Goal: Task Accomplishment & Management: Manage account settings

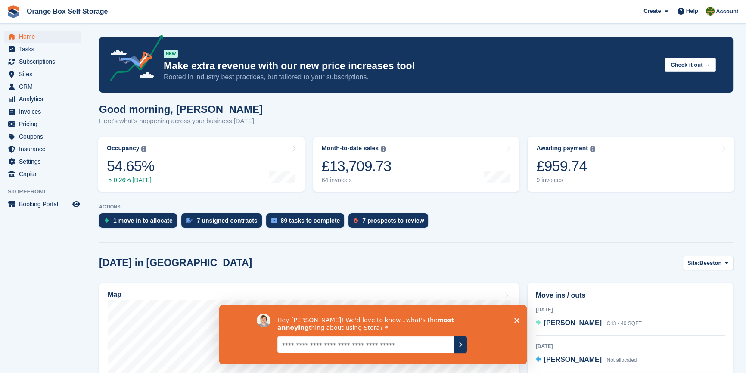
click at [516, 319] on polygon "Close survey" at bounding box center [516, 319] width 5 height 5
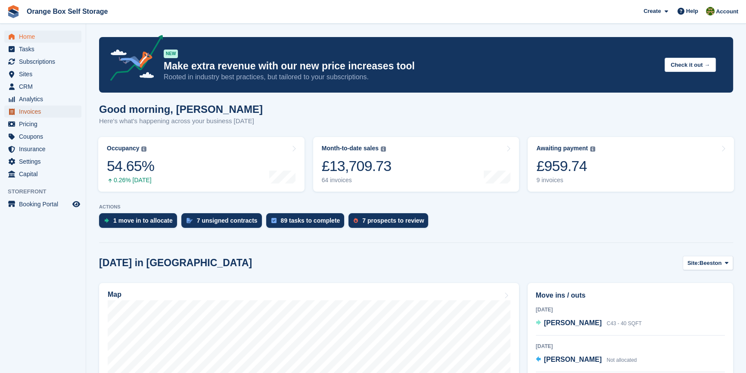
click at [25, 111] on span "Invoices" at bounding box center [45, 111] width 52 height 12
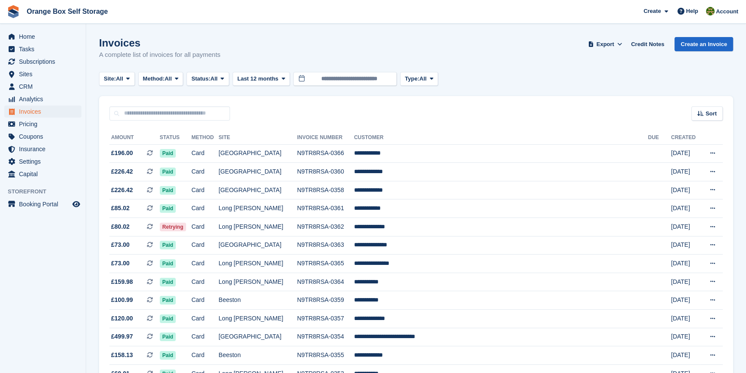
click at [201, 68] on div "Invoices A complete list of invoices for all payments Export Export Invoices Ex…" at bounding box center [416, 53] width 634 height 33
click at [215, 78] on span "All" at bounding box center [214, 78] width 7 height 9
click at [216, 146] on link "Open" at bounding box center [227, 145] width 75 height 15
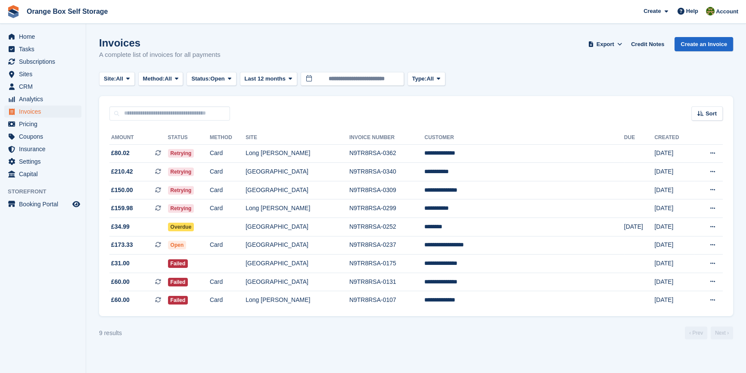
click at [42, 307] on aside "Home Tasks Subscriptions Subscriptions Subscriptions Contracts Price increases …" at bounding box center [43, 189] width 86 height 330
click at [245, 152] on td "Card" at bounding box center [228, 153] width 36 height 19
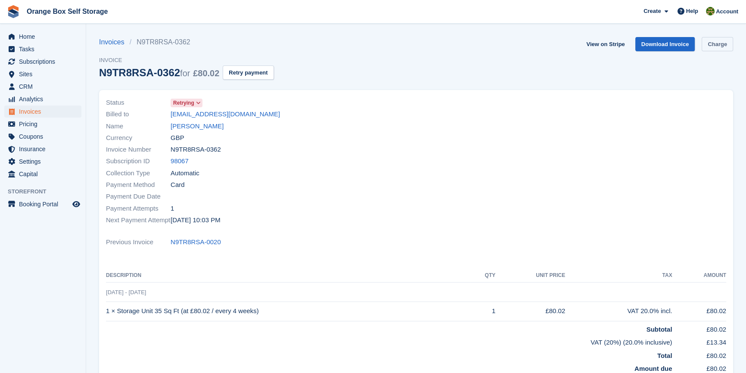
click at [717, 46] on link "Charge" at bounding box center [716, 44] width 31 height 14
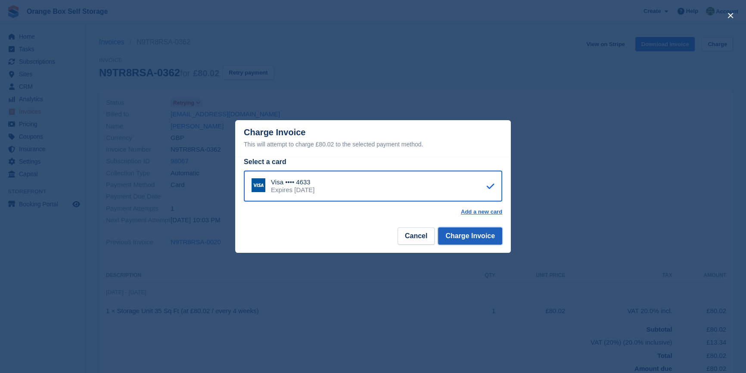
click at [478, 241] on button "Charge Invoice" at bounding box center [470, 235] width 64 height 17
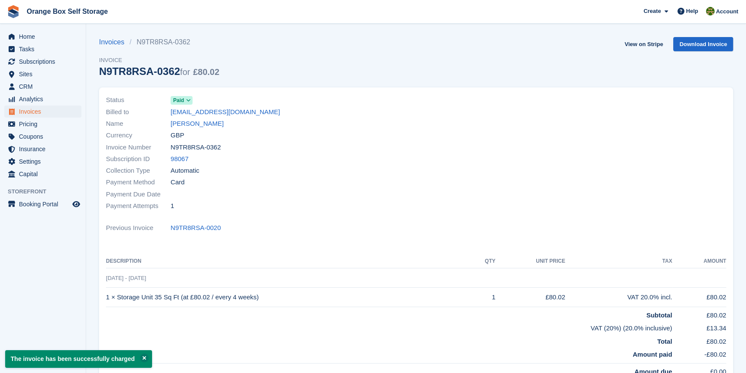
click at [337, 223] on div "Previous Invoice N9TR8RSA-0020" at bounding box center [416, 228] width 620 height 12
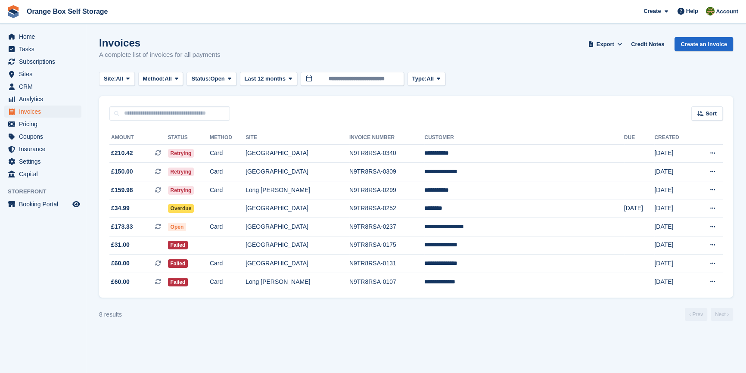
click at [183, 319] on div "8 results ‹ Prev Next ›" at bounding box center [416, 314] width 634 height 13
click at [31, 57] on span "Subscriptions" at bounding box center [45, 62] width 52 height 12
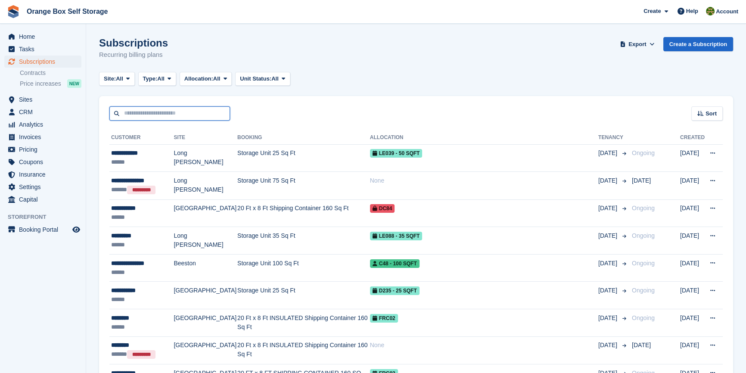
click at [161, 112] on input "text" at bounding box center [169, 113] width 121 height 14
type input "****"
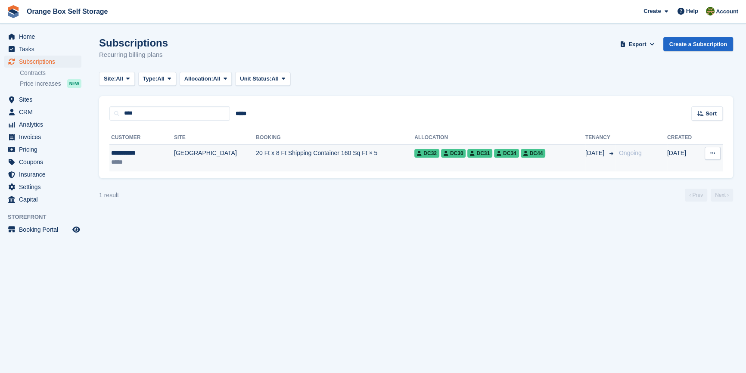
click at [133, 161] on div "*****" at bounding box center [135, 162] width 48 height 9
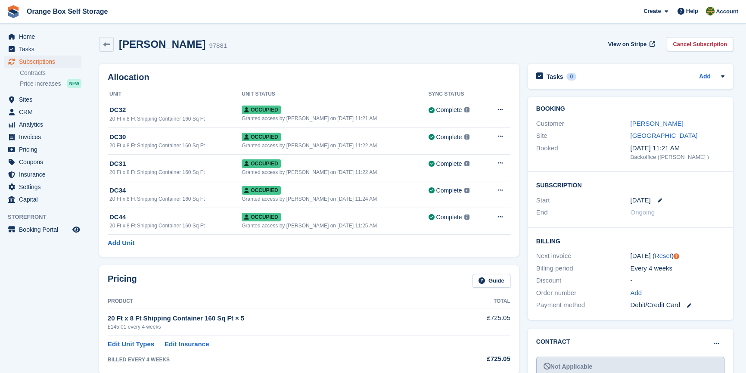
click at [272, 288] on div "Pricing Guide" at bounding box center [309, 283] width 403 height 19
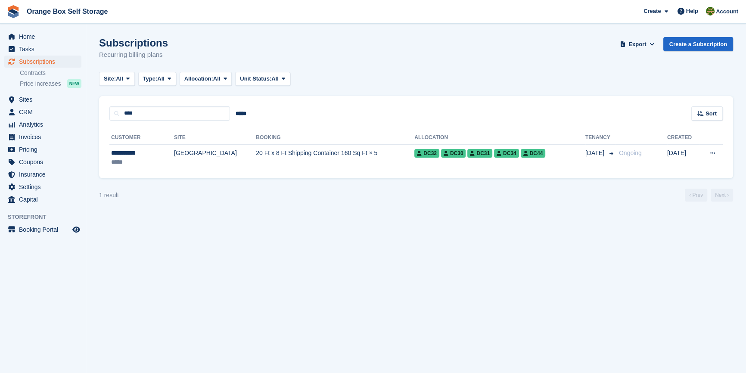
click at [265, 229] on section "Subscriptions Recurring billing plans Export Export Subscriptions Export a CSV …" at bounding box center [416, 186] width 660 height 373
click at [256, 168] on td "20 Ft x 8 Ft Shipping Container 160 Sq Ft × 5" at bounding box center [335, 157] width 158 height 27
click at [31, 138] on span "Invoices" at bounding box center [45, 137] width 52 height 12
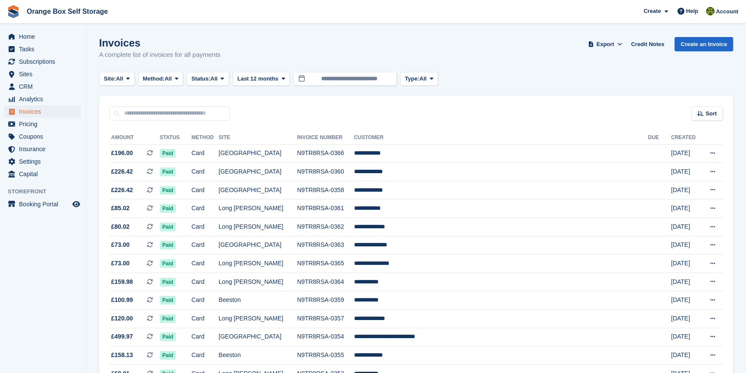
click at [530, 68] on div "Invoices A complete list of invoices for all payments Export Export Invoices Ex…" at bounding box center [416, 53] width 634 height 33
click at [41, 115] on span "Invoices" at bounding box center [45, 111] width 52 height 12
click at [214, 81] on span "All" at bounding box center [214, 78] width 7 height 9
click at [209, 142] on link "Open" at bounding box center [227, 145] width 75 height 15
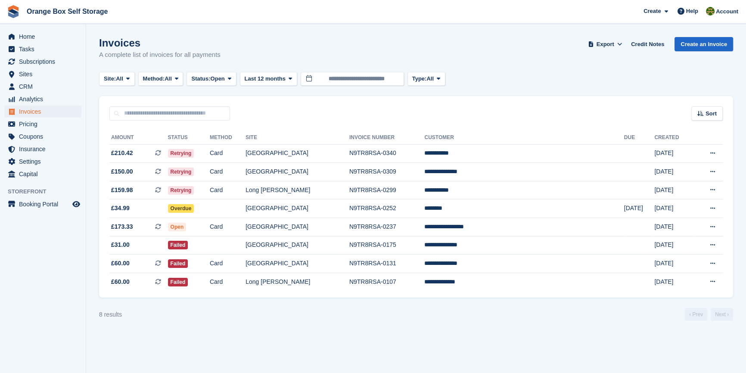
click at [28, 280] on aside "Home Tasks Subscriptions Subscriptions Subscriptions Contracts Price increases …" at bounding box center [43, 189] width 86 height 330
click at [276, 320] on div "8 results ‹ Prev Next ›" at bounding box center [416, 314] width 634 height 13
click at [245, 211] on td at bounding box center [228, 208] width 36 height 19
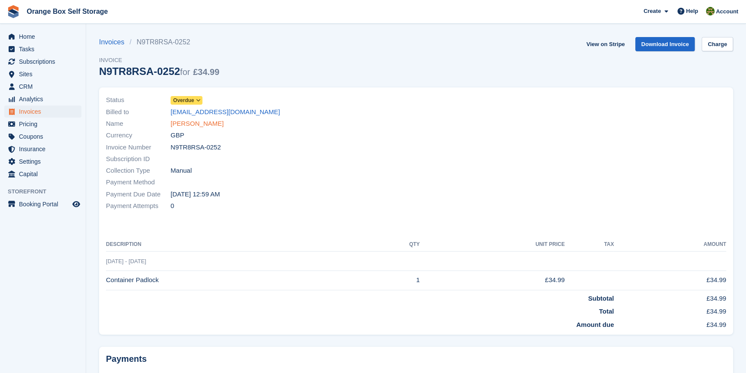
click at [181, 124] on link "[PERSON_NAME]" at bounding box center [196, 124] width 53 height 10
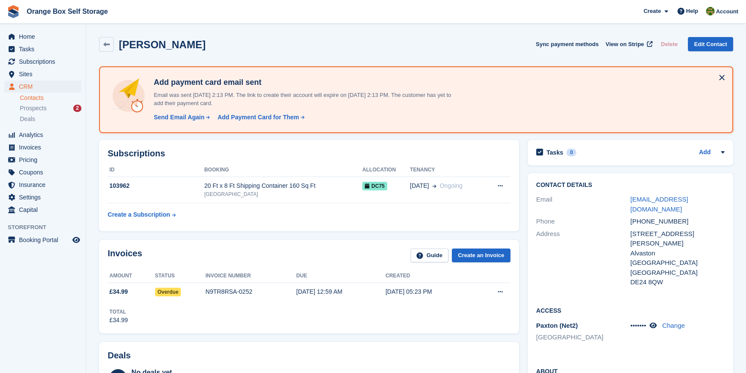
click at [723, 75] on button at bounding box center [722, 78] width 14 height 14
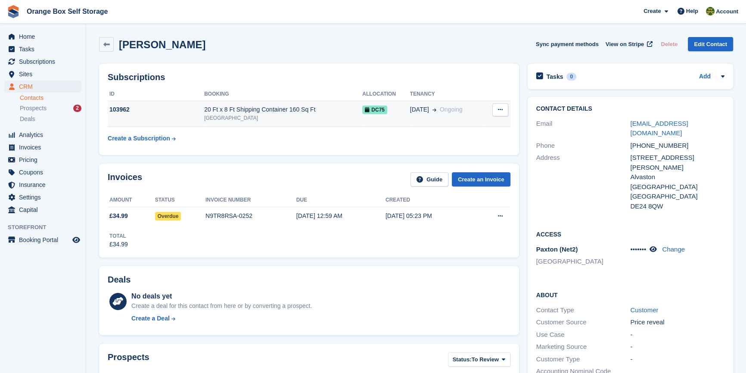
click at [229, 121] on div "[GEOGRAPHIC_DATA]" at bounding box center [283, 118] width 158 height 8
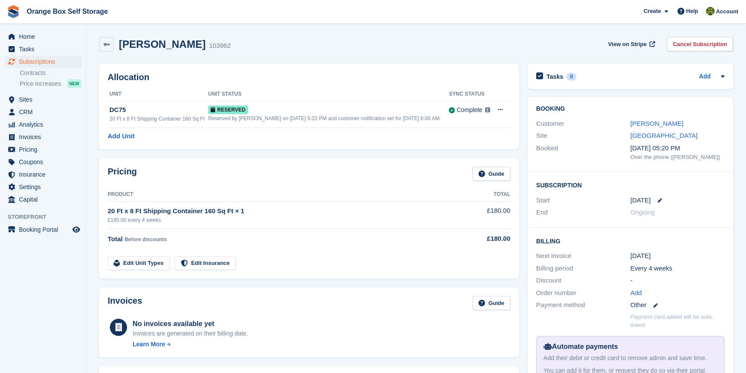
drag, startPoint x: 332, startPoint y: 159, endPoint x: 337, endPoint y: 157, distance: 5.8
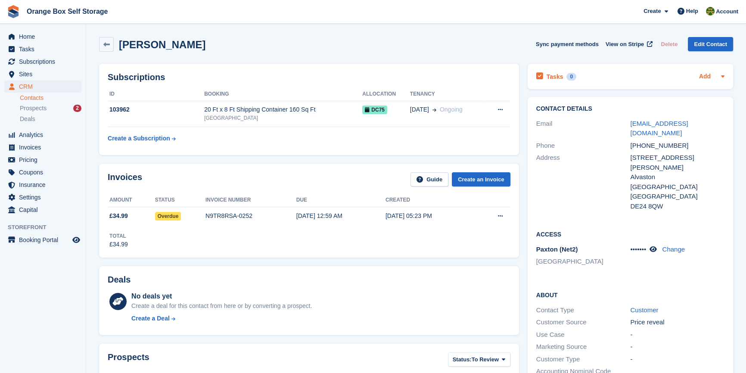
click at [707, 77] on link "Add" at bounding box center [705, 77] width 12 height 10
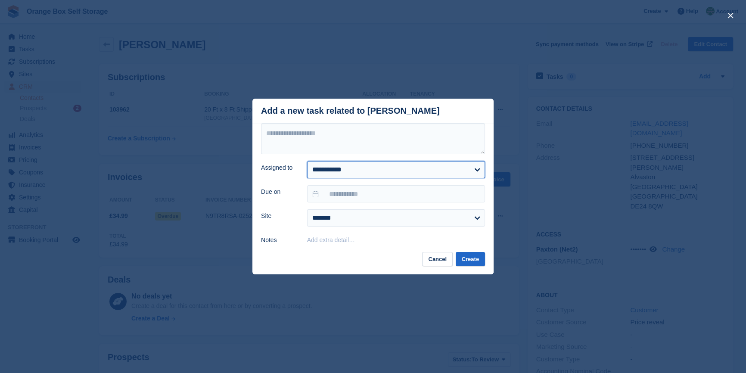
click at [400, 178] on select "**********" at bounding box center [396, 169] width 178 height 17
select select "****"
click at [307, 161] on select "**********" at bounding box center [396, 169] width 178 height 17
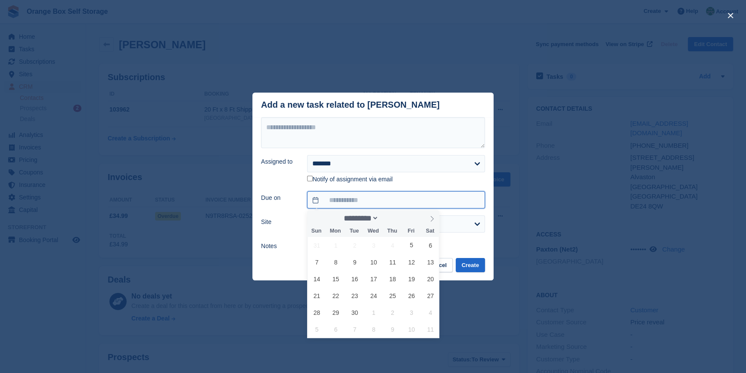
click at [360, 196] on input "text" at bounding box center [396, 199] width 178 height 17
click at [353, 263] on span "9" at bounding box center [354, 262] width 17 height 17
type input "**********"
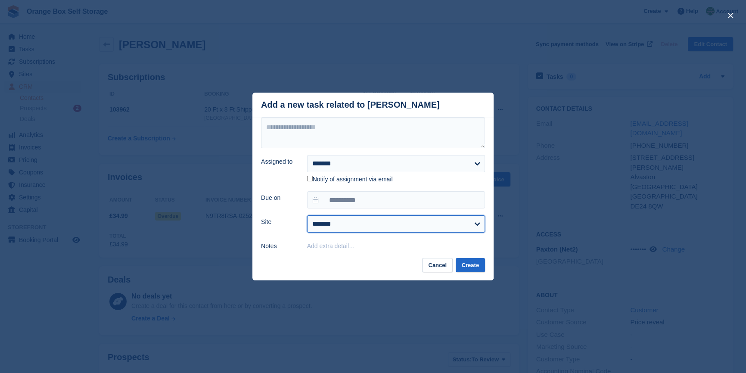
click at [346, 226] on select "**********" at bounding box center [396, 223] width 178 height 17
drag, startPoint x: 350, startPoint y: 96, endPoint x: 350, endPoint y: 115, distance: 19.0
click at [350, 115] on header "Add a new task related to [PERSON_NAME]" at bounding box center [372, 105] width 241 height 25
drag, startPoint x: 352, startPoint y: 101, endPoint x: 334, endPoint y: 124, distance: 29.4
click at [335, 124] on div "**********" at bounding box center [372, 187] width 241 height 188
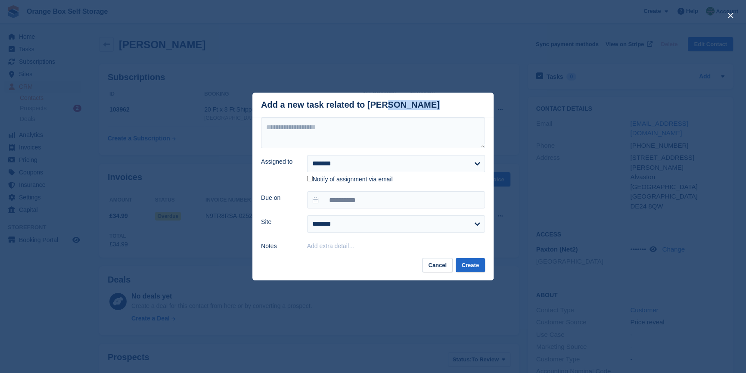
click at [356, 116] on header "Add a new task related to [PERSON_NAME]" at bounding box center [372, 105] width 241 height 25
click at [344, 248] on button "Add extra detail…" at bounding box center [331, 245] width 48 height 7
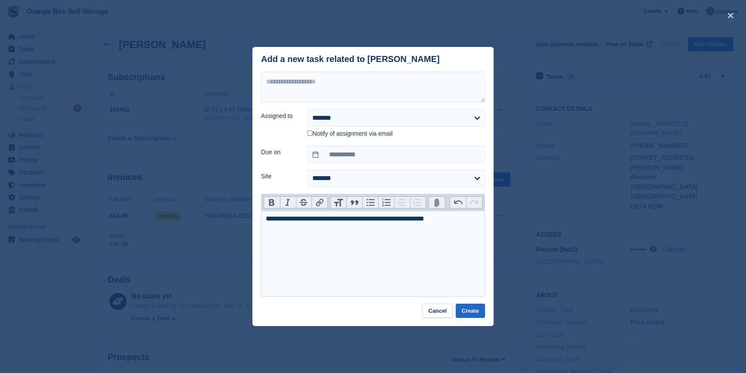
type trix-editor "**********"
click at [473, 310] on button "Create" at bounding box center [469, 311] width 29 height 14
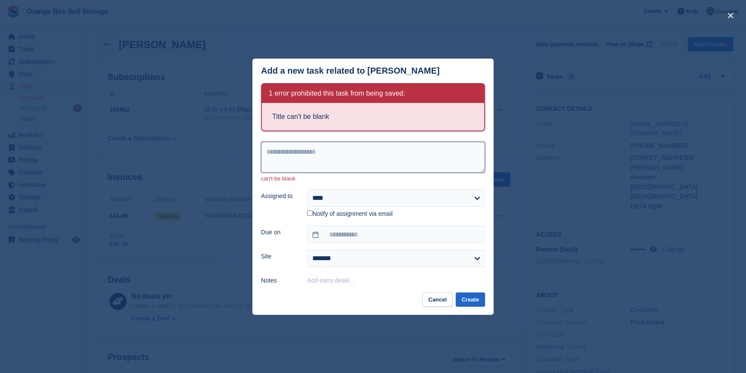
click at [335, 158] on textarea at bounding box center [373, 157] width 224 height 31
type textarea "**********"
click at [473, 300] on button "Create" at bounding box center [469, 299] width 29 height 14
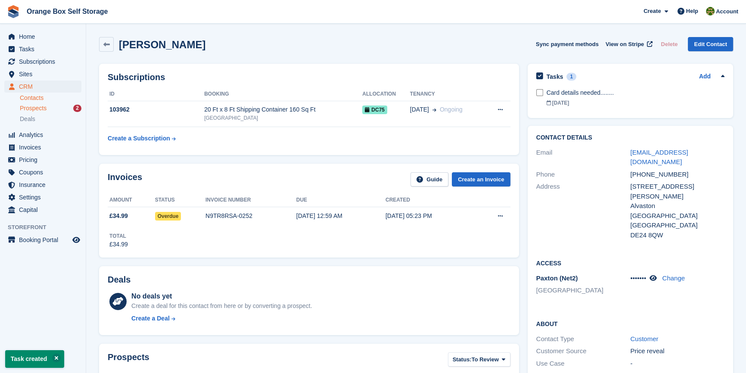
click at [49, 112] on link "Prospects 2" at bounding box center [51, 108] width 62 height 9
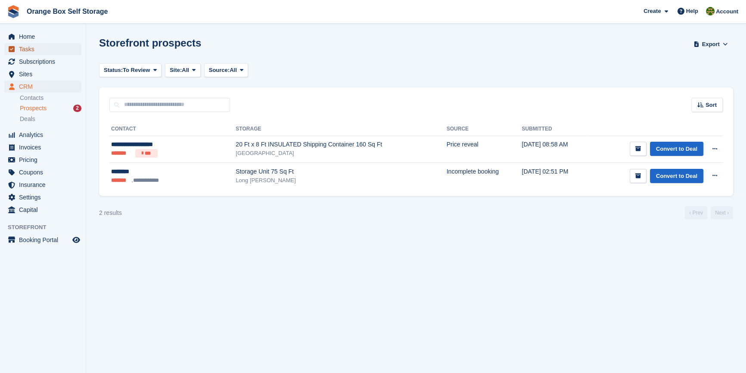
click at [44, 49] on span "Tasks" at bounding box center [45, 49] width 52 height 12
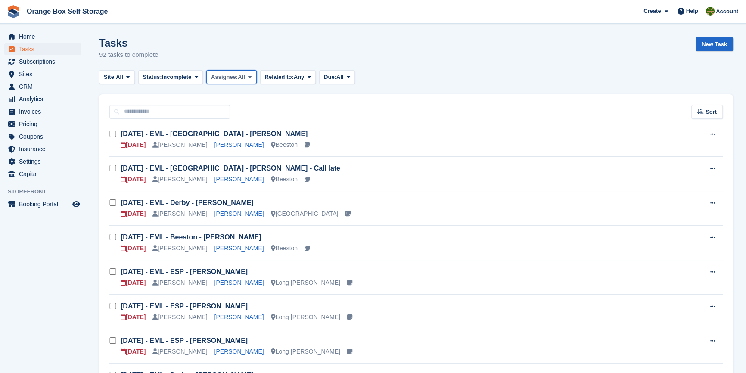
click at [228, 73] on span "Assignee:" at bounding box center [224, 77] width 27 height 9
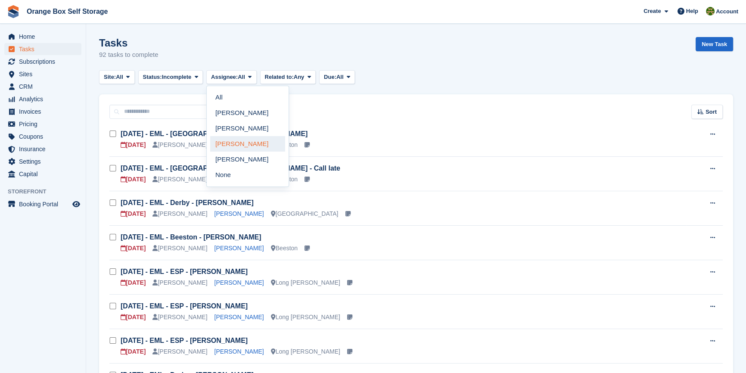
click at [233, 145] on link "[PERSON_NAME]" at bounding box center [247, 143] width 75 height 15
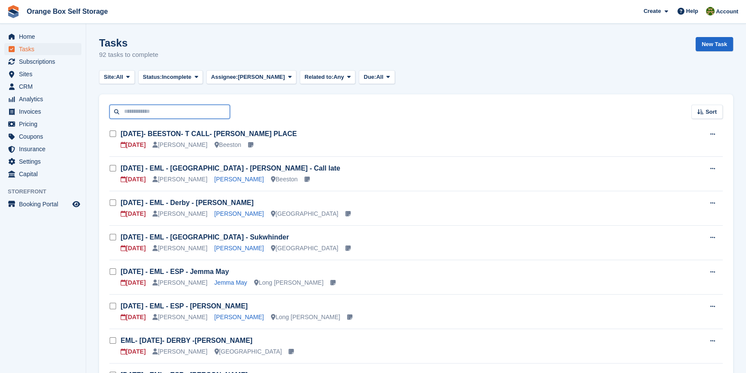
click at [198, 111] on input "text" at bounding box center [169, 112] width 121 height 14
type input "***"
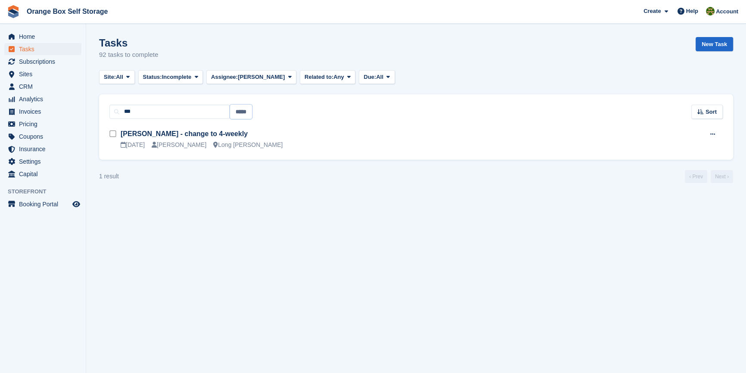
click at [243, 111] on input "*****" at bounding box center [241, 112] width 22 height 14
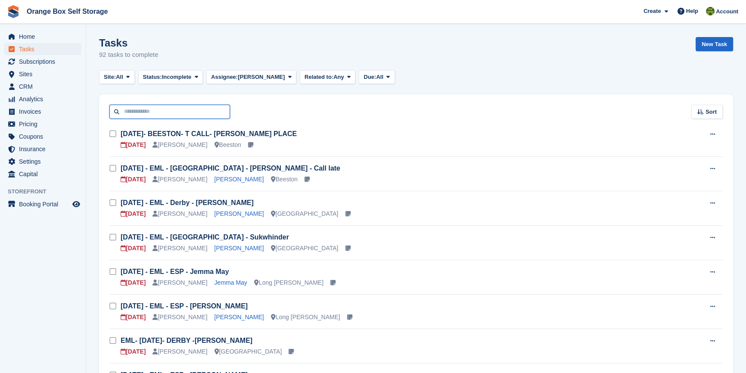
click at [181, 115] on input "text" at bounding box center [169, 112] width 121 height 14
drag, startPoint x: 35, startPoint y: 297, endPoint x: 69, endPoint y: 239, distance: 67.1
click at [36, 294] on aside "Home Tasks Subscriptions Subscriptions Subscriptions Contracts Price increases …" at bounding box center [43, 189] width 86 height 330
click at [304, 73] on span "Related to:" at bounding box center [318, 77] width 29 height 9
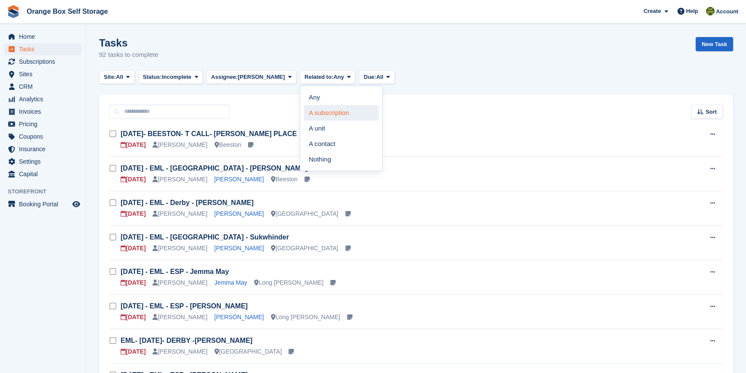
click at [304, 111] on link "A subscription" at bounding box center [341, 112] width 75 height 15
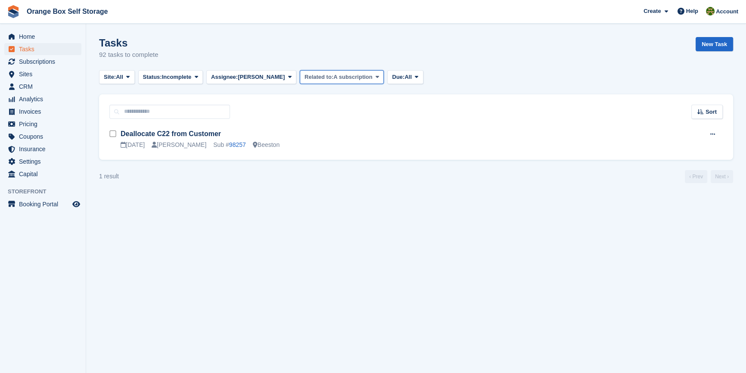
click at [304, 77] on span "Related to:" at bounding box center [318, 77] width 29 height 9
click at [304, 123] on link "A unit" at bounding box center [341, 128] width 75 height 15
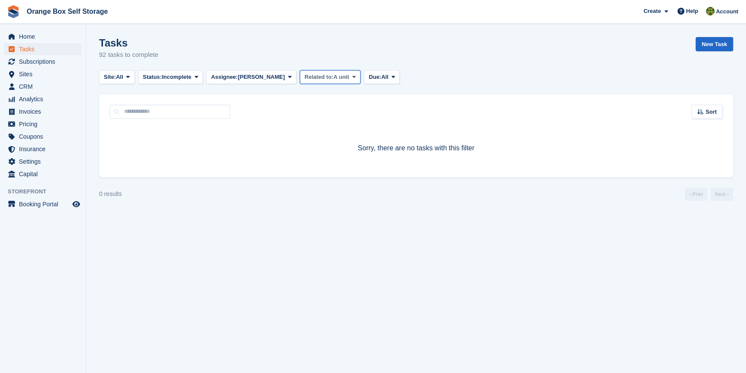
click at [304, 76] on span "Related to:" at bounding box center [318, 77] width 29 height 9
click at [304, 139] on link "A contact" at bounding box center [341, 143] width 75 height 15
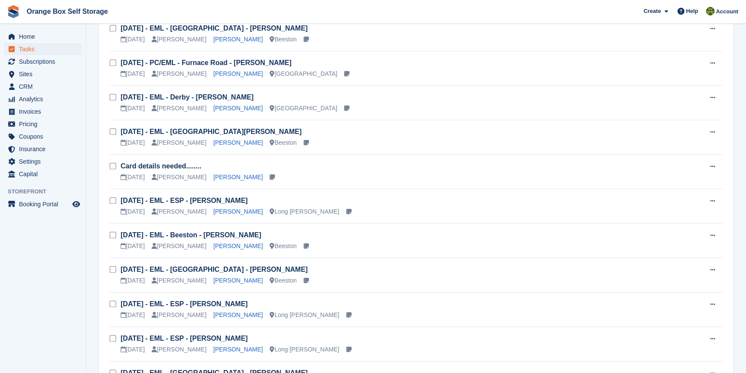
scroll to position [1056, 0]
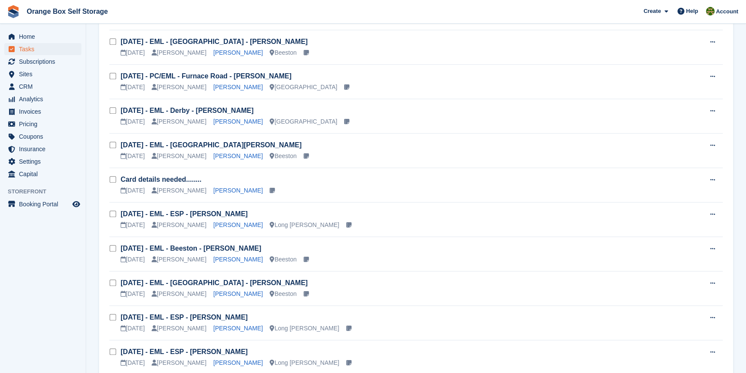
click at [258, 177] on h3 "Card details needed........" at bounding box center [402, 179] width 563 height 9
click at [133, 179] on link "Card details needed........" at bounding box center [161, 179] width 81 height 7
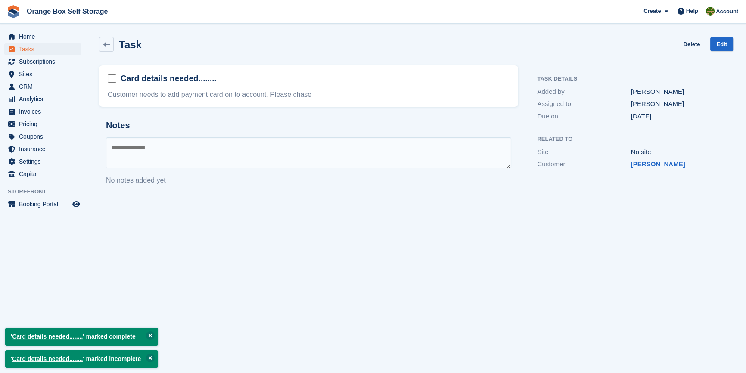
click at [157, 82] on h2 "Card details needed........" at bounding box center [169, 78] width 96 height 11
click at [728, 47] on link "Edit" at bounding box center [721, 44] width 23 height 14
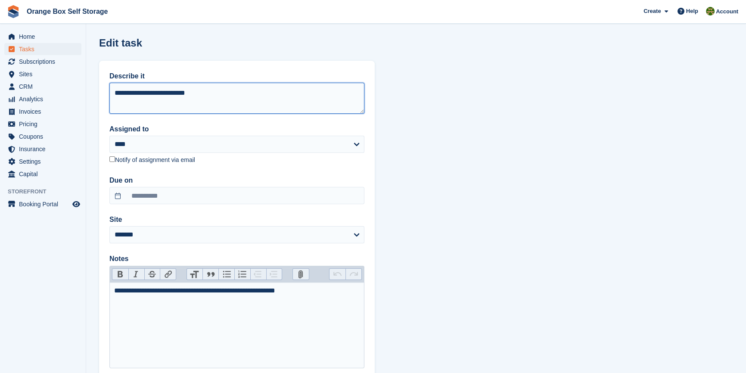
click at [112, 92] on textarea "**********" at bounding box center [236, 98] width 255 height 31
type textarea "**********"
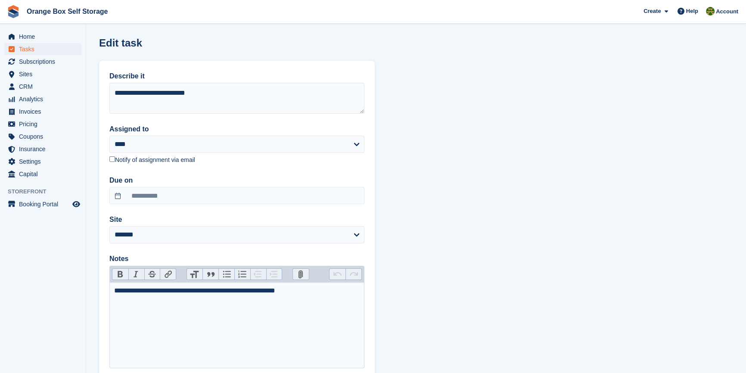
click at [585, 133] on section "**********" at bounding box center [416, 214] width 660 height 429
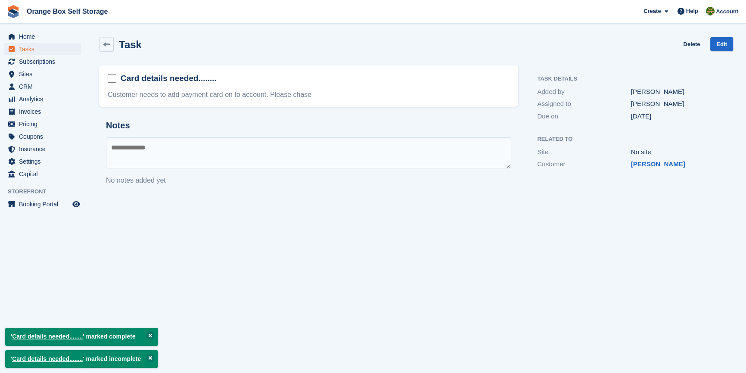
click at [434, 208] on section "' Card details needed........ ' marked complete ' Card details needed........ '…" at bounding box center [416, 186] width 660 height 373
click at [397, 203] on section "' Card details needed........ ' marked complete ' Card details needed........ '…" at bounding box center [416, 186] width 660 height 373
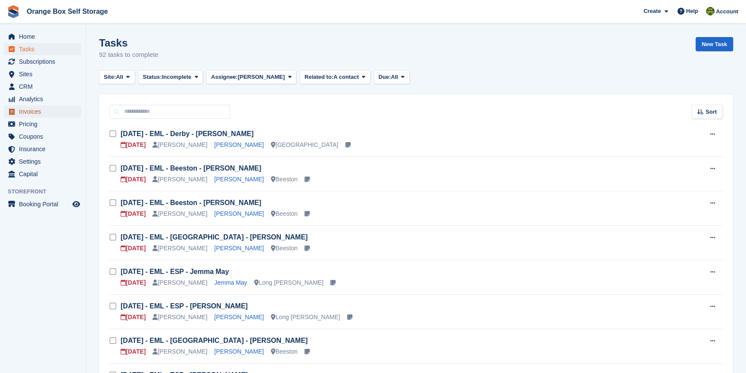
click at [30, 116] on span "Invoices" at bounding box center [45, 111] width 52 height 12
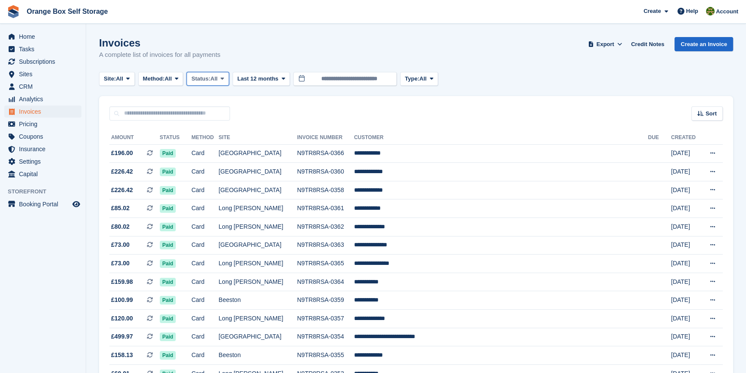
click at [228, 73] on button "Status: All" at bounding box center [207, 79] width 42 height 14
click at [207, 152] on link "Open" at bounding box center [227, 145] width 75 height 15
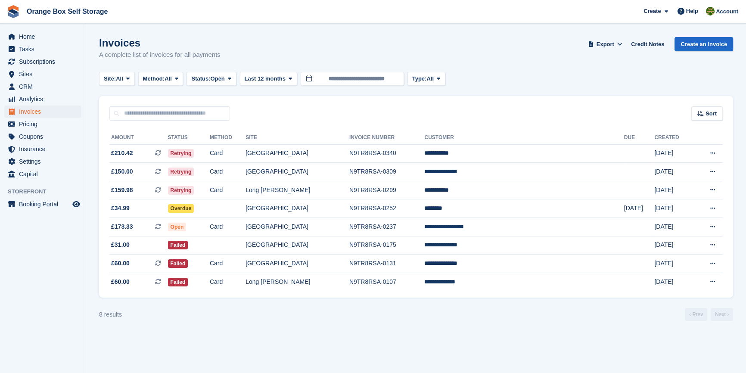
click at [67, 253] on aside "Home Tasks Subscriptions Subscriptions Subscriptions Contracts Price increases …" at bounding box center [43, 189] width 86 height 330
click at [368, 321] on div "8 results ‹ Prev Next ›" at bounding box center [416, 314] width 634 height 13
